Goal: Task Accomplishment & Management: Use online tool/utility

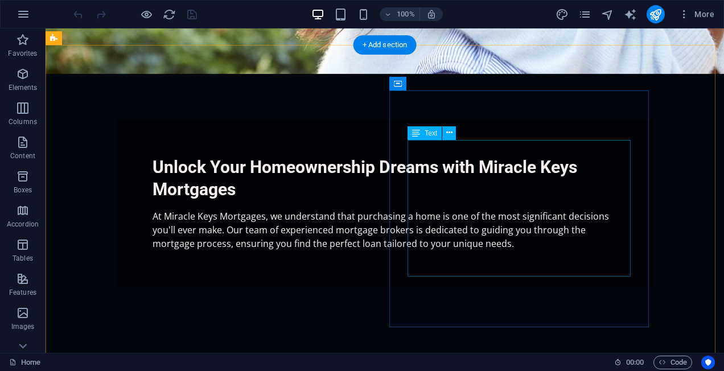
scroll to position [456, 0]
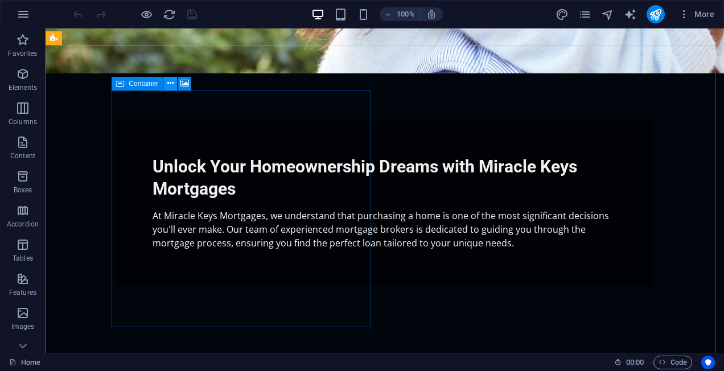
click at [171, 88] on icon at bounding box center [170, 83] width 6 height 12
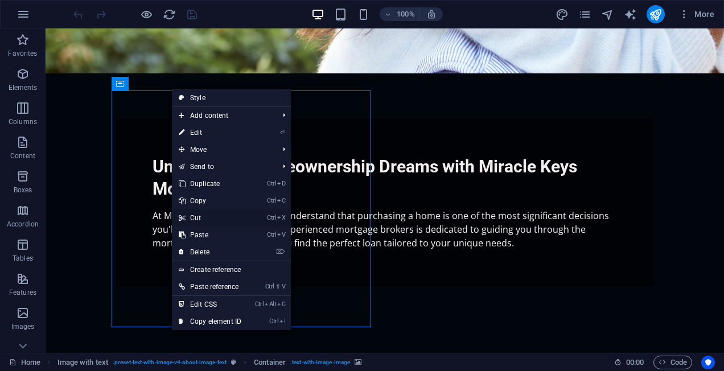
click at [212, 214] on link "Ctrl X Cut" at bounding box center [210, 217] width 76 height 17
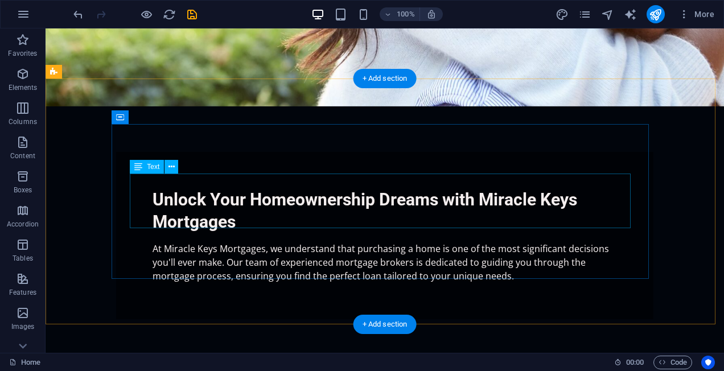
scroll to position [424, 0]
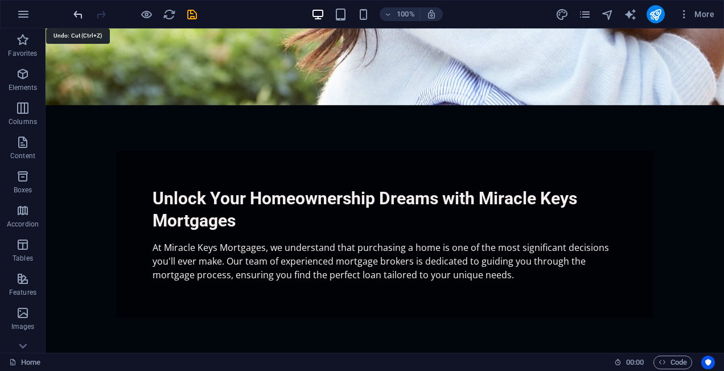
click at [76, 14] on icon "undo" at bounding box center [78, 14] width 13 height 13
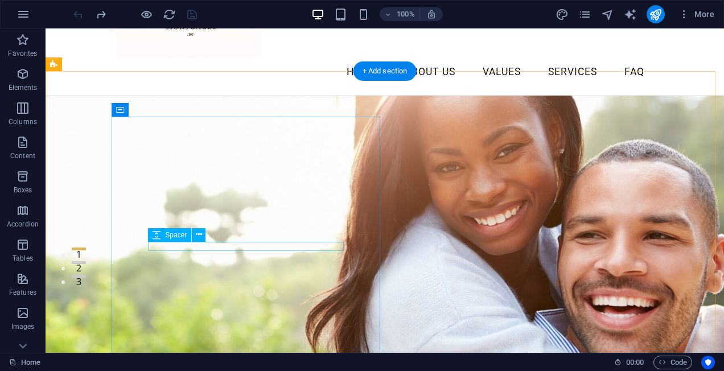
scroll to position [82, 0]
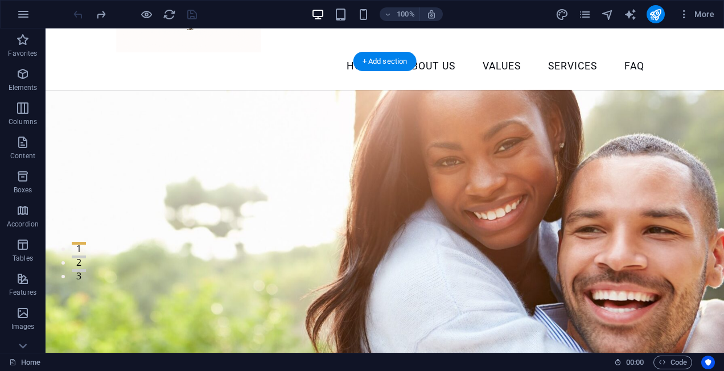
click at [414, 116] on figure at bounding box center [385, 268] width 678 height 357
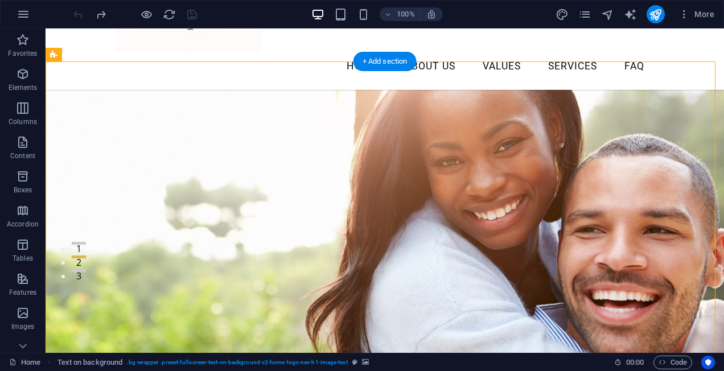
click at [473, 181] on figure at bounding box center [385, 268] width 678 height 357
click at [619, 121] on figure at bounding box center [385, 268] width 678 height 357
click at [632, 16] on icon "text_generator" at bounding box center [629, 14] width 13 height 13
select select "English"
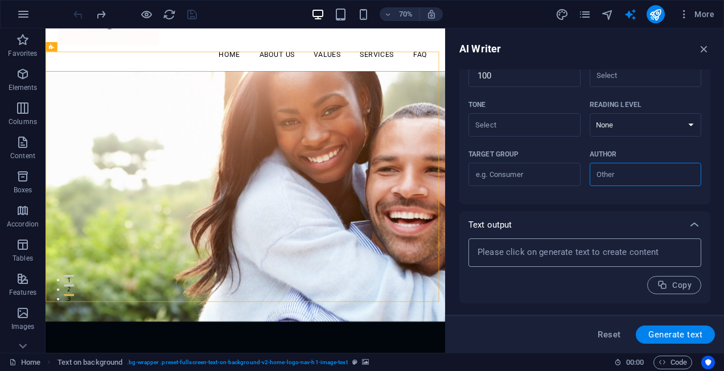
scroll to position [299, 0]
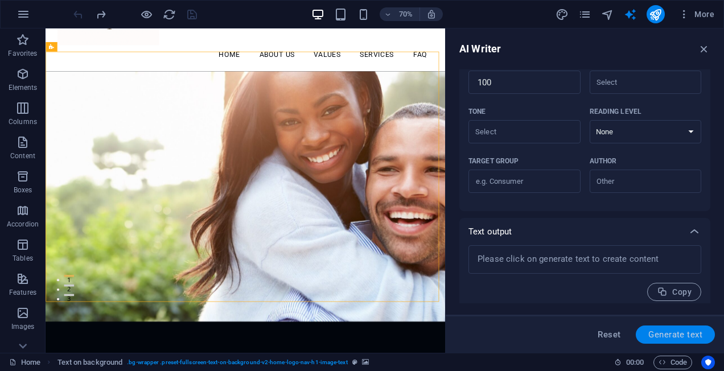
click at [667, 333] on span "Generate text" at bounding box center [675, 334] width 54 height 9
type textarea "x"
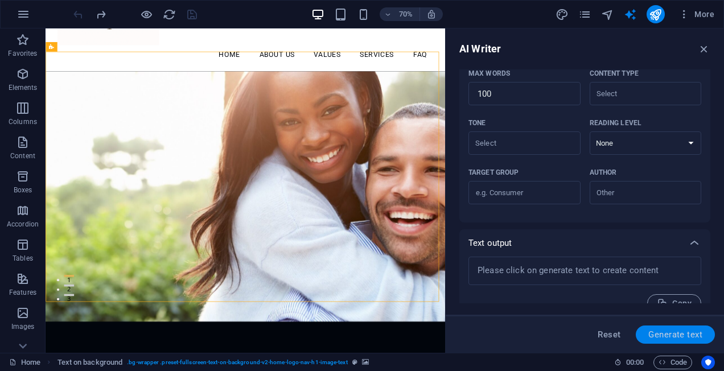
scroll to position [311, 0]
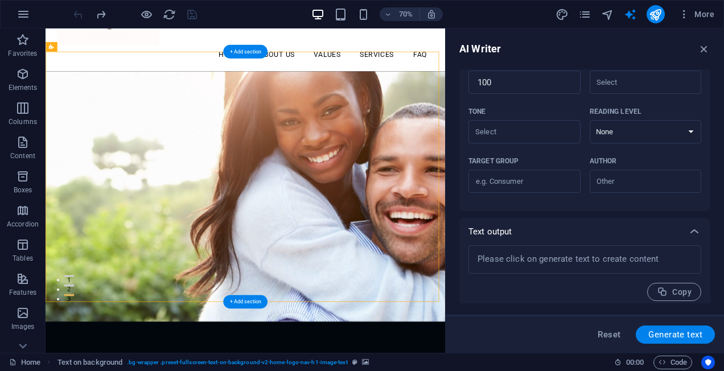
click at [371, 156] on figure at bounding box center [331, 268] width 570 height 357
click at [457, 134] on figure at bounding box center [331, 268] width 570 height 357
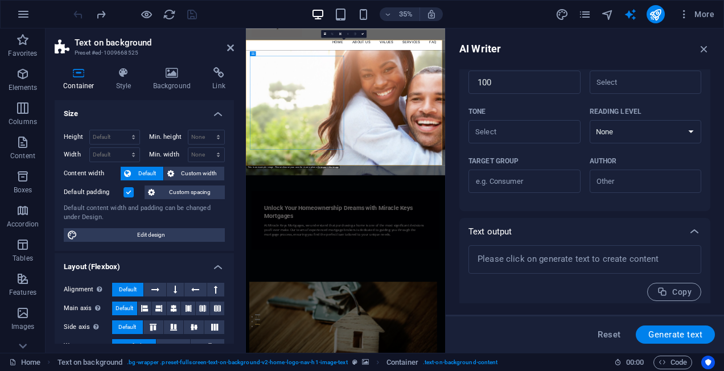
click at [662, 247] on figure at bounding box center [530, 268] width 569 height 357
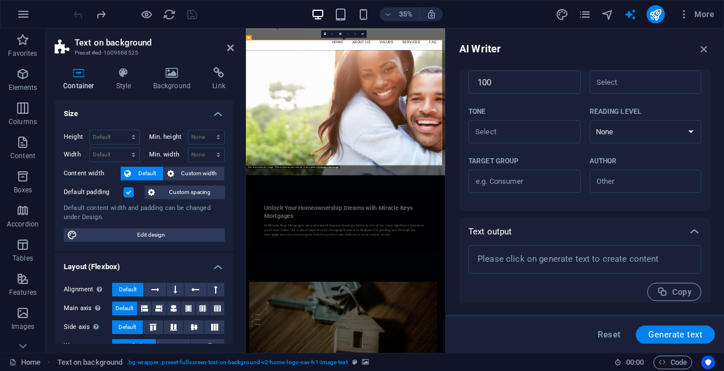
click at [662, 247] on figure at bounding box center [530, 268] width 569 height 357
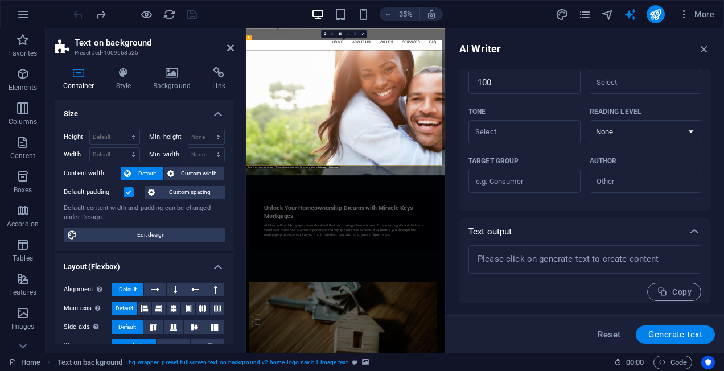
click at [662, 247] on figure at bounding box center [530, 268] width 569 height 357
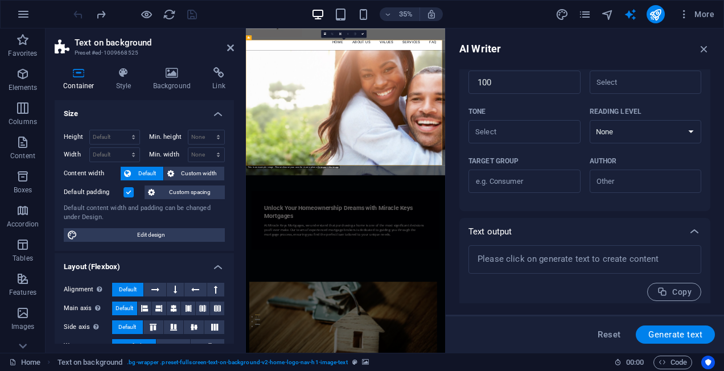
click at [662, 247] on figure at bounding box center [530, 268] width 569 height 357
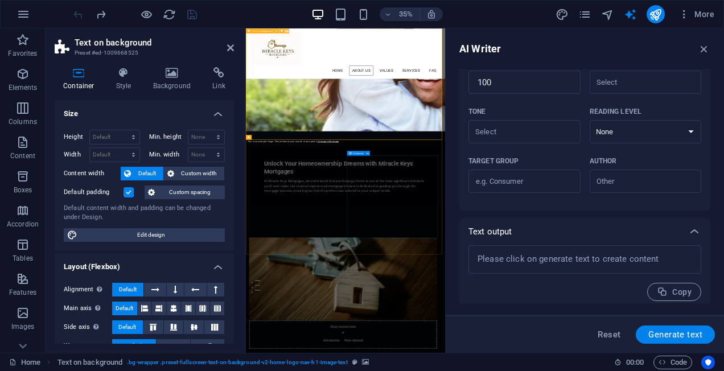
scroll to position [0, 0]
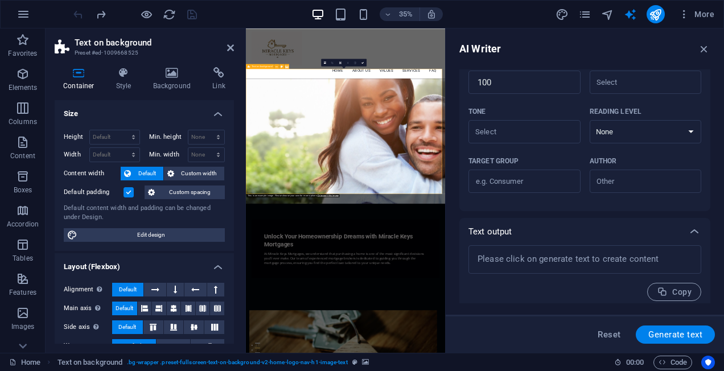
click at [697, 208] on figure at bounding box center [530, 350] width 569 height 357
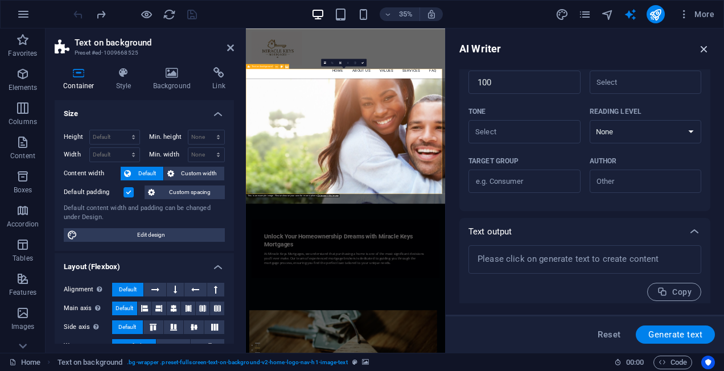
click at [707, 54] on icon "button" at bounding box center [703, 49] width 13 height 13
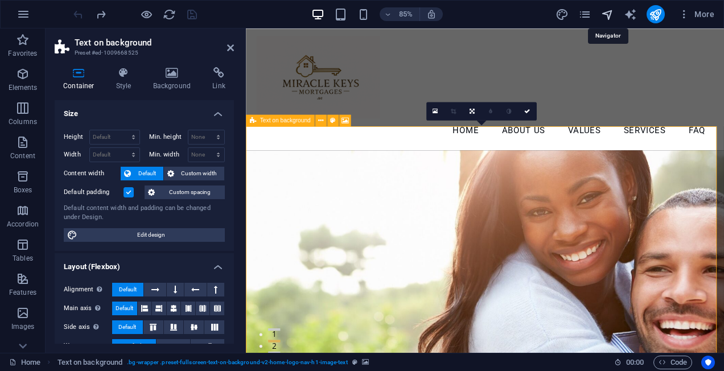
click at [608, 17] on icon "navigator" at bounding box center [607, 14] width 13 height 13
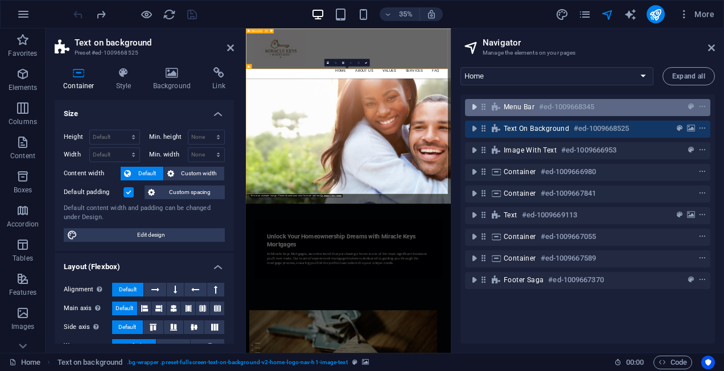
click at [474, 107] on icon "toggle-expand" at bounding box center [473, 106] width 11 height 11
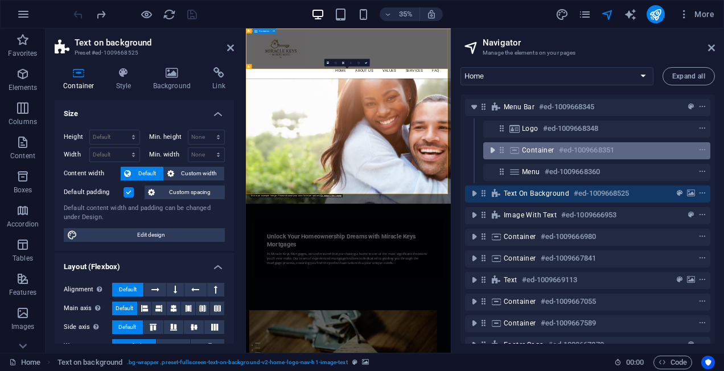
click at [494, 150] on icon "toggle-expand" at bounding box center [491, 149] width 11 height 11
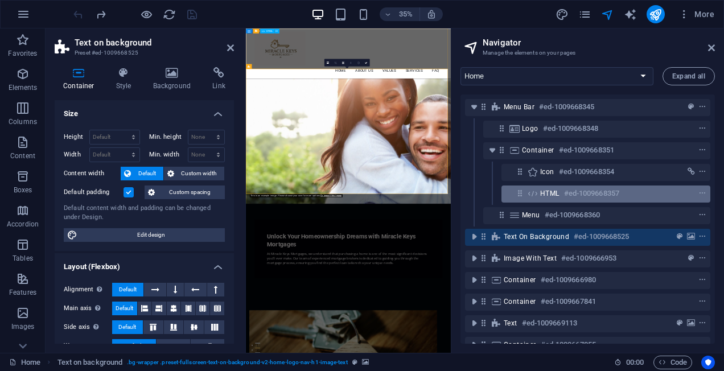
click at [574, 193] on h6 "#ed-1009668357" at bounding box center [591, 194] width 55 height 14
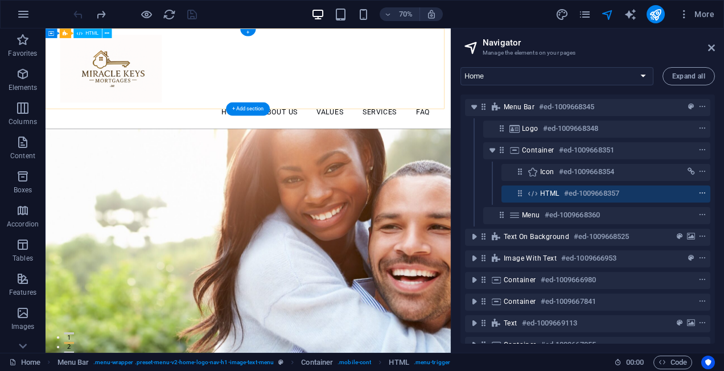
click at [698, 193] on icon "context-menu" at bounding box center [702, 193] width 8 height 8
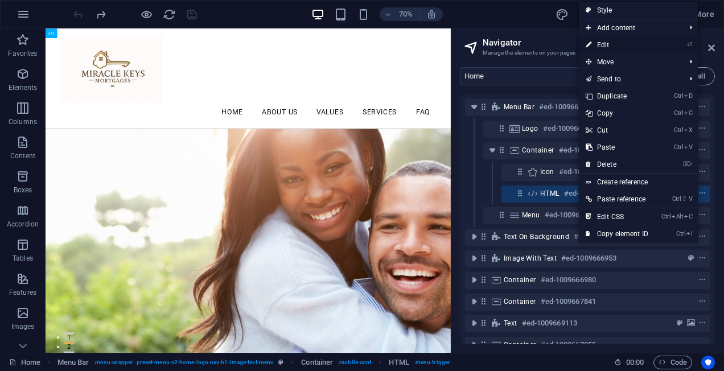
click at [637, 46] on link "⏎ Edit" at bounding box center [616, 44] width 76 height 17
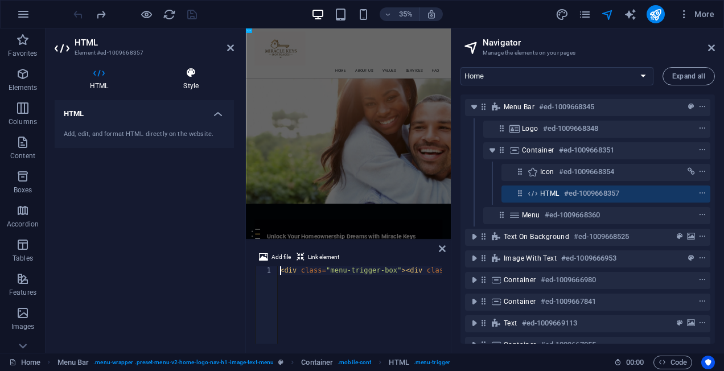
click at [203, 73] on icon at bounding box center [191, 72] width 86 height 11
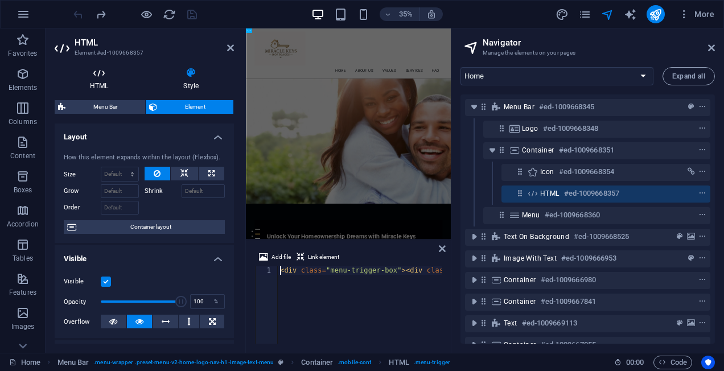
click at [89, 69] on icon at bounding box center [99, 72] width 89 height 11
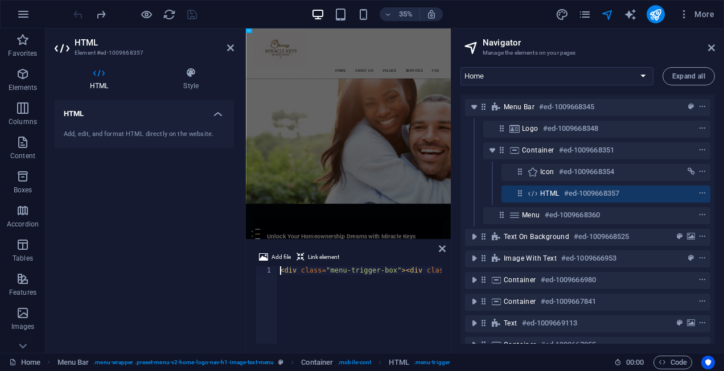
click at [190, 133] on div "Add, edit, and format HTML directly on the website." at bounding box center [144, 135] width 161 height 10
click at [218, 114] on h4 "HTML" at bounding box center [144, 110] width 179 height 20
click at [218, 114] on h4 "HTML" at bounding box center [144, 113] width 179 height 27
click at [143, 130] on div "Add, edit, and format HTML directly on the website." at bounding box center [144, 135] width 161 height 10
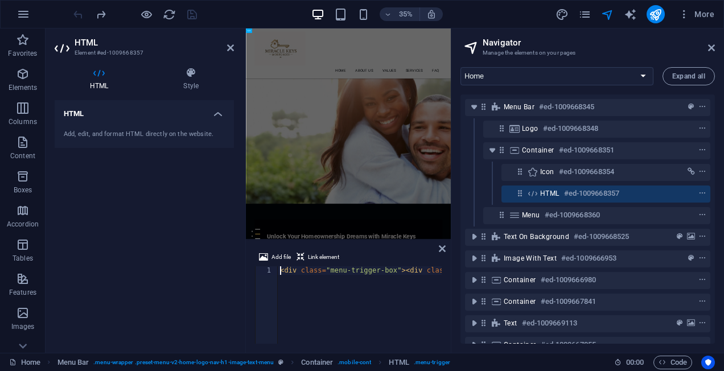
click at [143, 130] on div "Add, edit, and format HTML directly on the website." at bounding box center [144, 135] width 161 height 10
click at [229, 46] on icon at bounding box center [230, 47] width 7 height 9
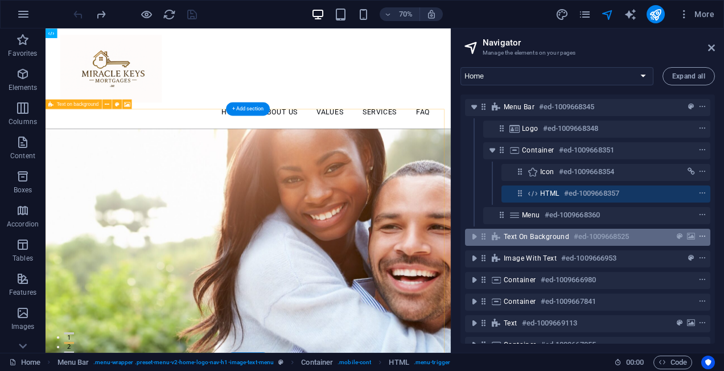
click at [698, 239] on icon "context-menu" at bounding box center [702, 237] width 8 height 8
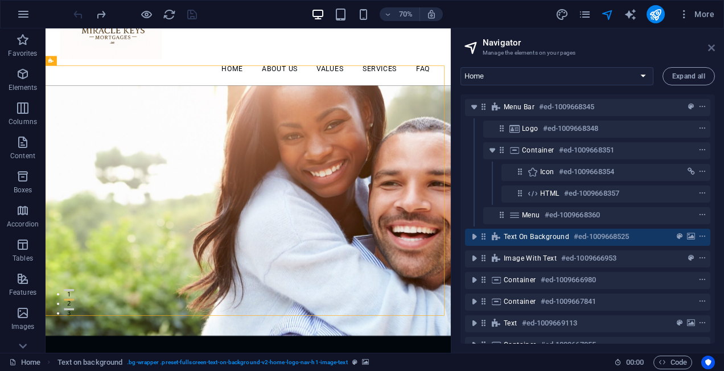
click at [712, 51] on icon at bounding box center [711, 47] width 7 height 9
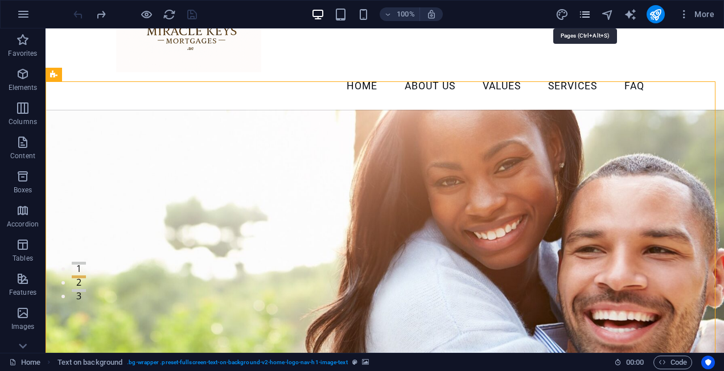
click at [588, 15] on icon "pages" at bounding box center [584, 14] width 13 height 13
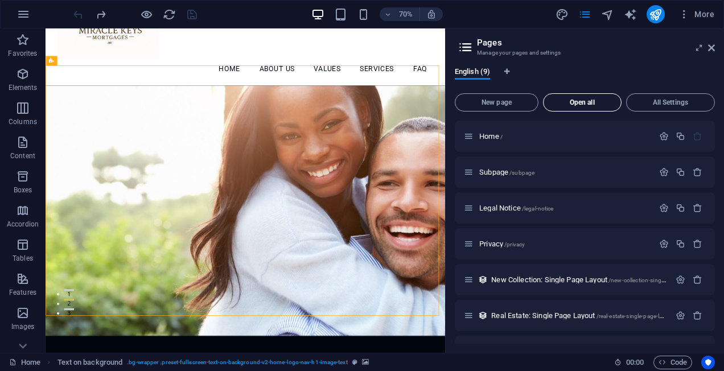
click at [580, 103] on span "Open all" at bounding box center [582, 102] width 68 height 7
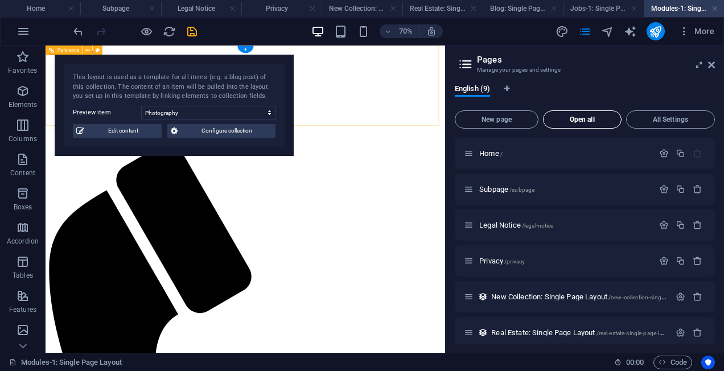
scroll to position [0, 0]
click at [251, 114] on select "Photography Data Science Finances Public Speaking Coding Digital Marketing" at bounding box center [208, 113] width 134 height 14
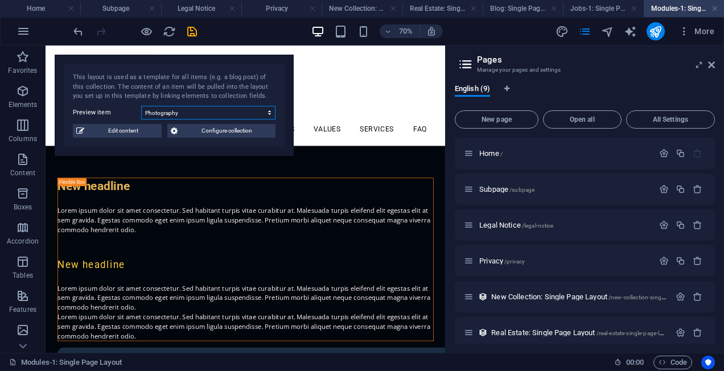
select select "68e013272e041de39d057084"
click at [141, 106] on select "Photography Data Science Finances Public Speaking Coding Digital Marketing" at bounding box center [208, 113] width 134 height 14
click at [235, 134] on span "Configure collection" at bounding box center [226, 131] width 91 height 14
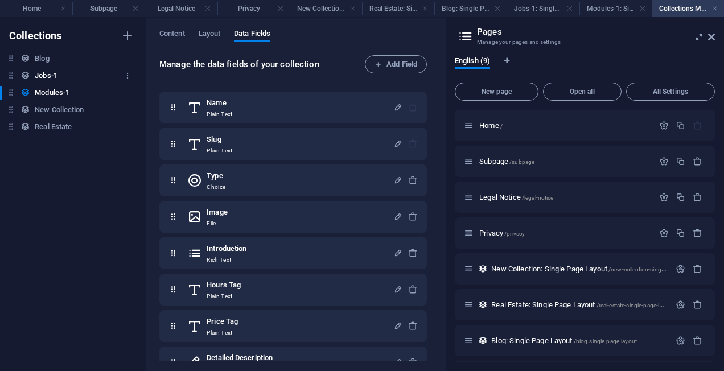
click at [48, 74] on h6 "Jobs-1" at bounding box center [46, 76] width 23 height 14
click at [48, 86] on h6 "Modules-1" at bounding box center [52, 93] width 35 height 14
click at [55, 110] on h6 "New Collection" at bounding box center [59, 110] width 49 height 14
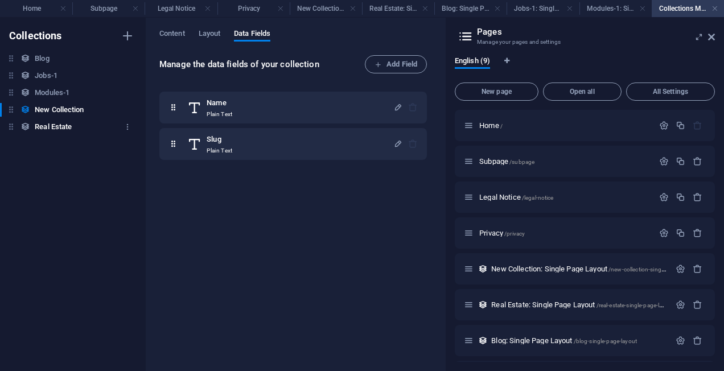
click at [53, 125] on h6 "Real Estate" at bounding box center [53, 127] width 37 height 14
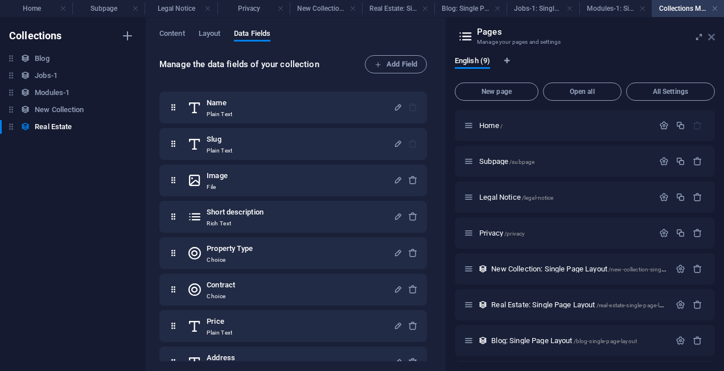
click at [712, 40] on icon at bounding box center [711, 36] width 7 height 9
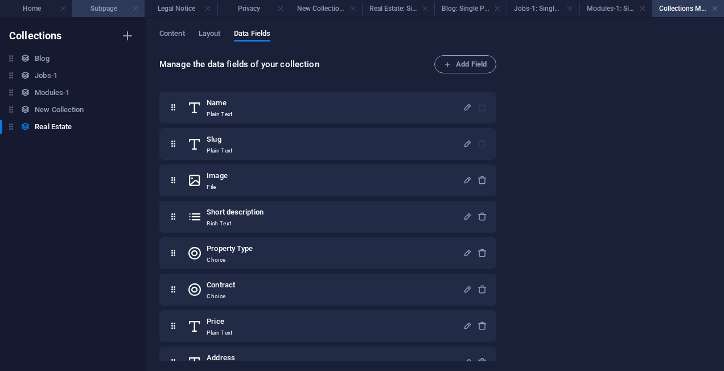
click at [135, 10] on link at bounding box center [135, 8] width 7 height 11
